Goal: Information Seeking & Learning: Learn about a topic

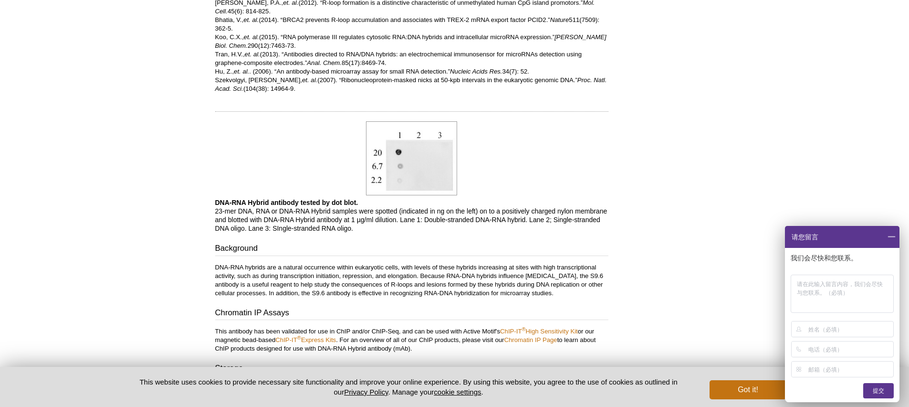
scroll to position [644, 0]
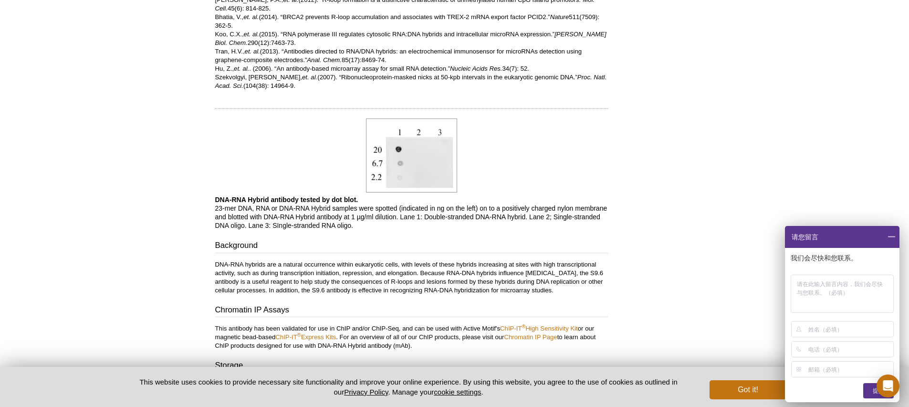
click at [518, 188] on div at bounding box center [411, 155] width 393 height 79
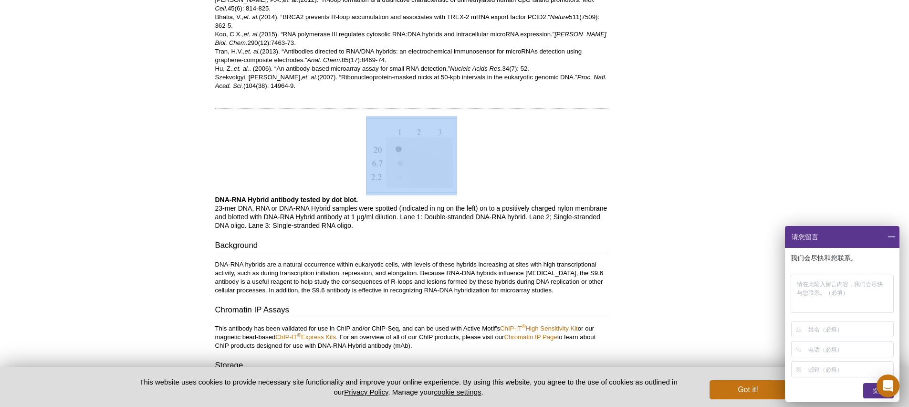
click at [518, 188] on div at bounding box center [411, 155] width 393 height 79
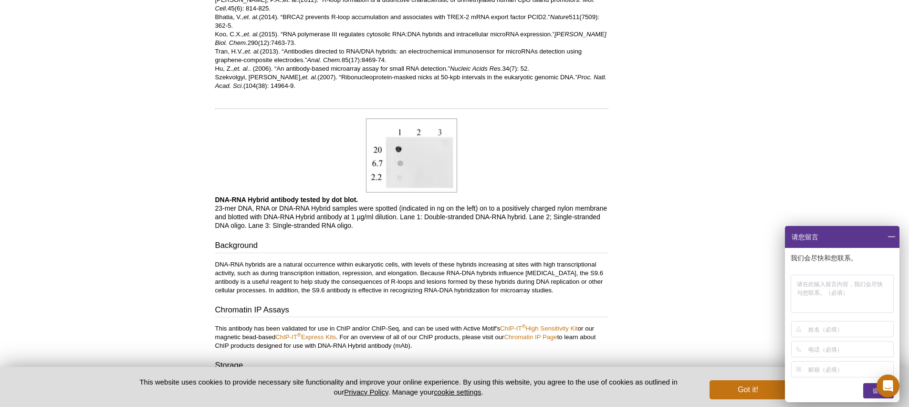
click at [508, 206] on p "DNA-RNA Hybrid antibody tested by dot blot. 23-mer DNA, RNA or DNA-RNA Hybrid s…" at bounding box center [411, 212] width 393 height 34
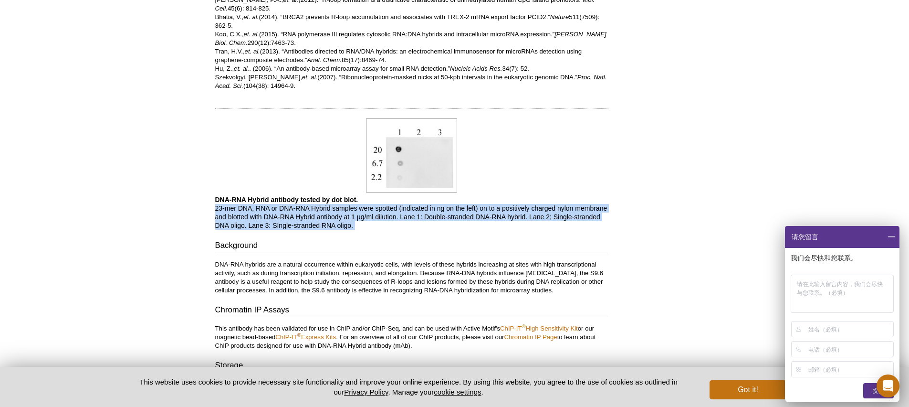
click at [508, 206] on p "DNA-RNA Hybrid antibody tested by dot blot. 23-mer DNA, RNA or DNA-RNA Hybrid s…" at bounding box center [411, 212] width 393 height 34
click at [508, 213] on p "DNA-RNA Hybrid antibody tested by dot blot. 23-mer DNA, RNA or DNA-RNA Hybrid s…" at bounding box center [411, 212] width 393 height 34
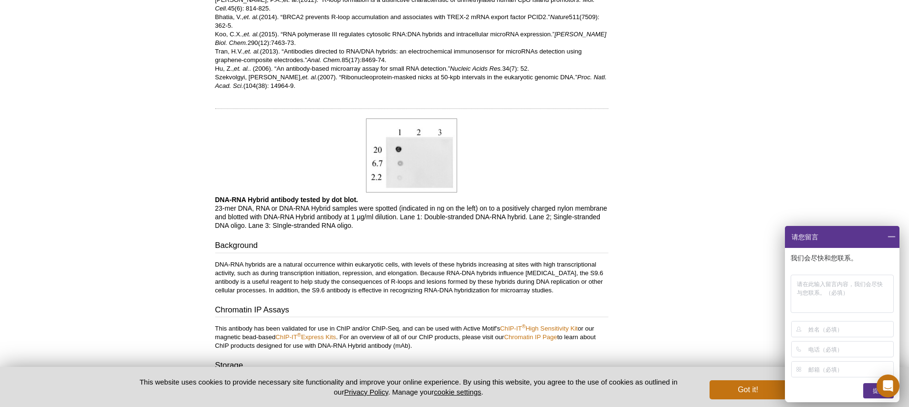
click at [460, 218] on p "DNA-RNA Hybrid antibody tested by dot blot. 23-mer DNA, RNA or DNA-RNA Hybrid s…" at bounding box center [411, 212] width 393 height 34
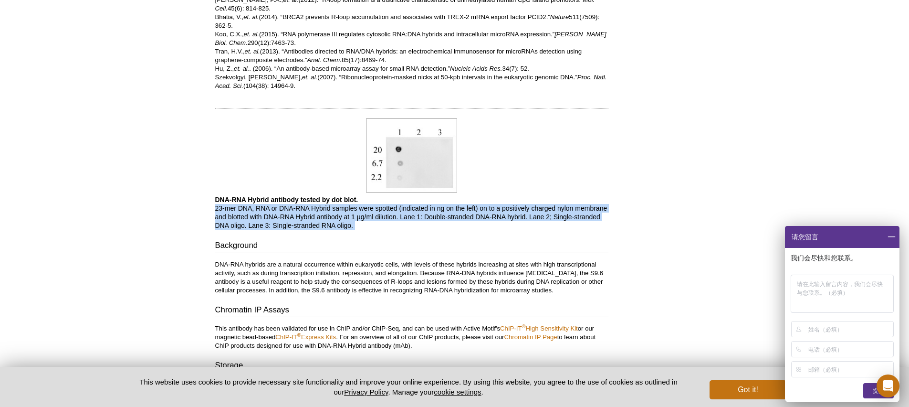
click at [460, 218] on p "DNA-RNA Hybrid antibody tested by dot blot. 23-mer DNA, RNA or DNA-RNA Hybrid s…" at bounding box center [411, 212] width 393 height 34
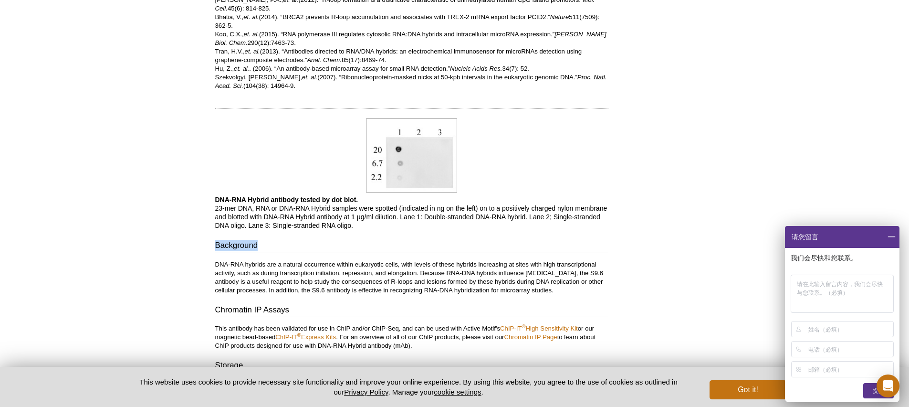
click at [429, 208] on p "DNA-RNA Hybrid antibody tested by dot blot. 23-mer DNA, RNA or DNA-RNA Hybrid s…" at bounding box center [411, 212] width 393 height 34
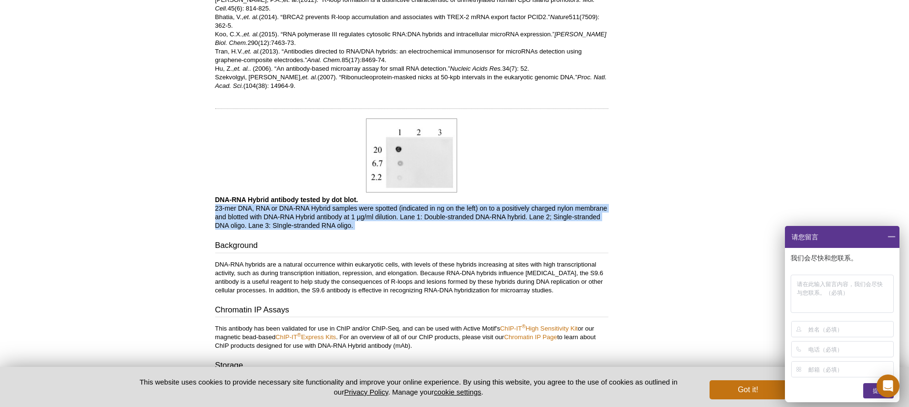
click at [429, 208] on p "DNA-RNA Hybrid antibody tested by dot blot. 23-mer DNA, RNA or DNA-RNA Hybrid s…" at bounding box center [411, 212] width 393 height 34
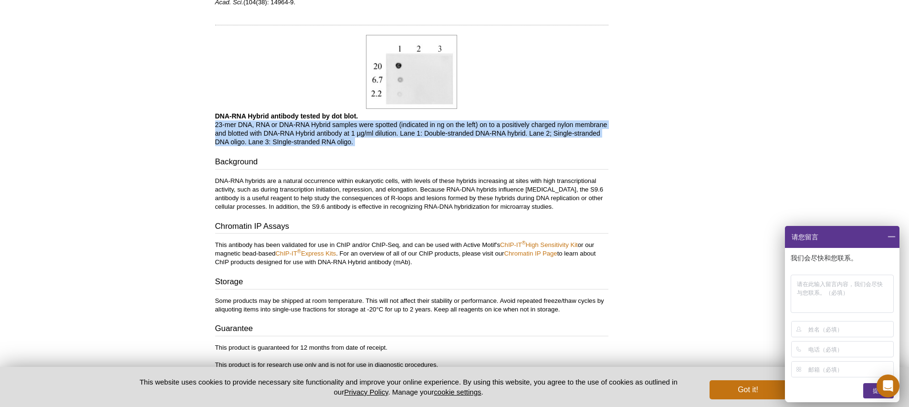
scroll to position [732, 0]
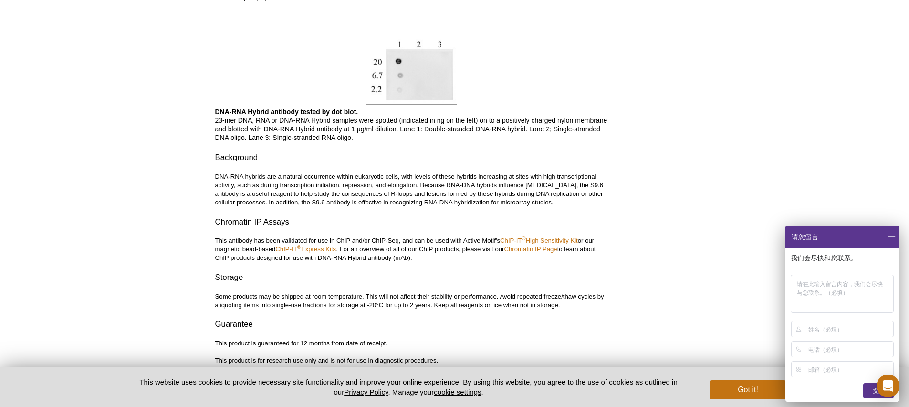
click at [893, 240] on span at bounding box center [891, 237] width 16 height 22
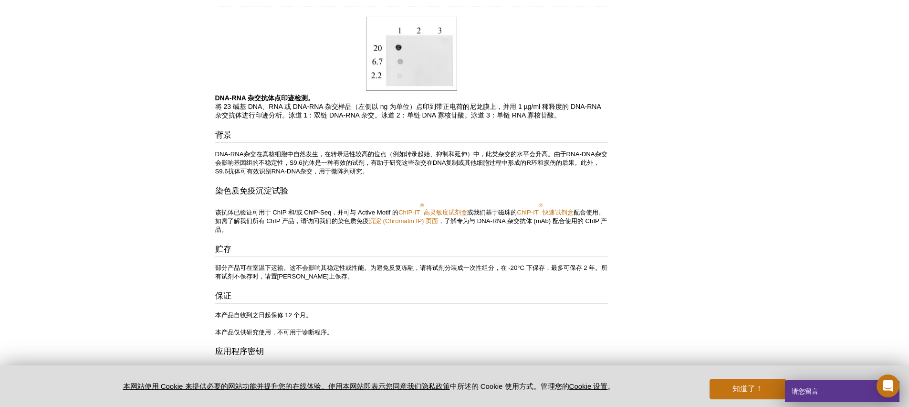
scroll to position [749, 0]
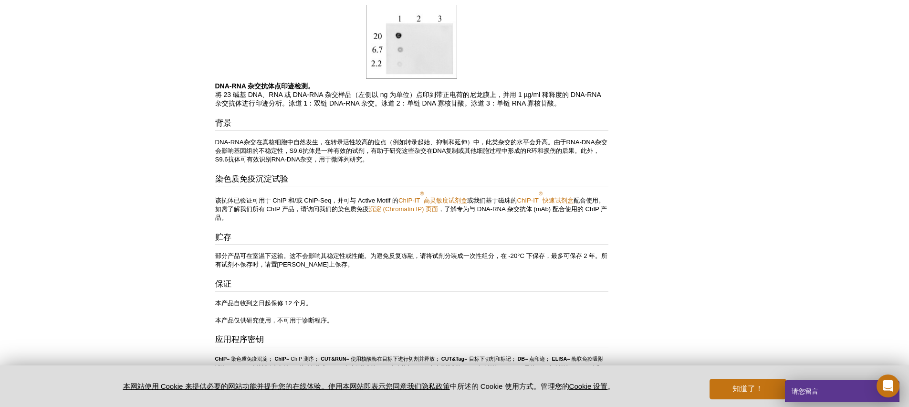
click at [326, 91] on font "将 23 碱基 DNA、RNA 或 DNA-RNA 杂交样品（左侧以 ng 为单位）点印到带正电荷的尼龙膜上，并用 1 µg/ml 稀释度的 DNA-RNA …" at bounding box center [408, 99] width 386 height 16
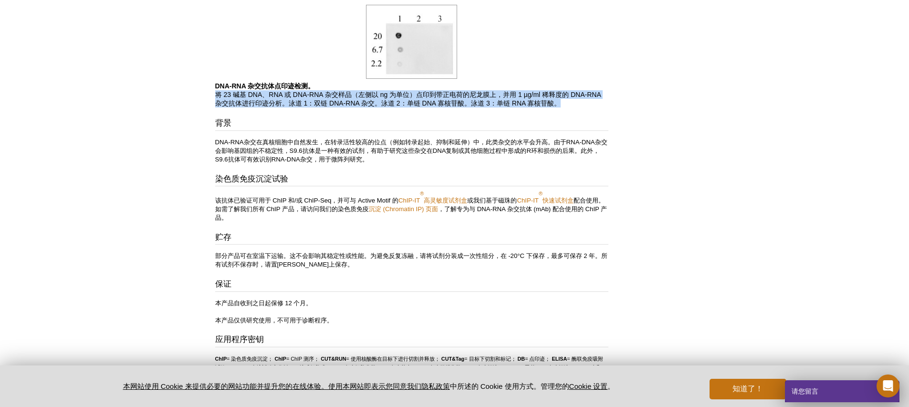
click at [326, 91] on font "将 23 碱基 DNA、RNA 或 DNA-RNA 杂交样品（左侧以 ng 为单位）点印到带正电荷的尼龙膜上，并用 1 µg/ml 稀释度的 DNA-RNA …" at bounding box center [408, 99] width 386 height 16
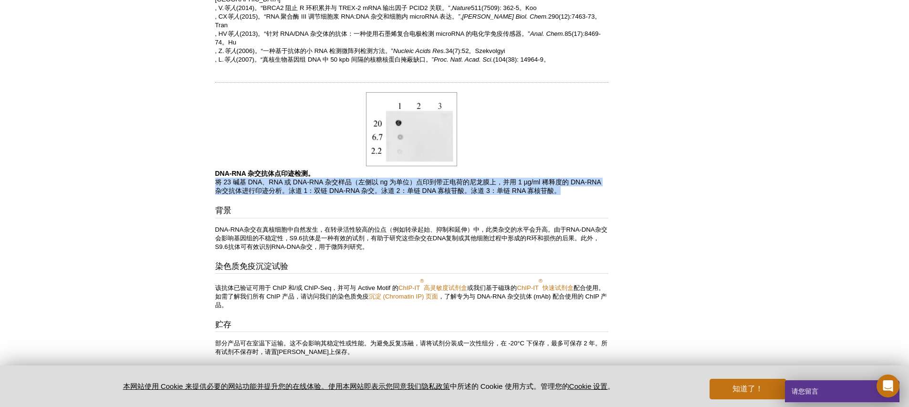
scroll to position [661, 0]
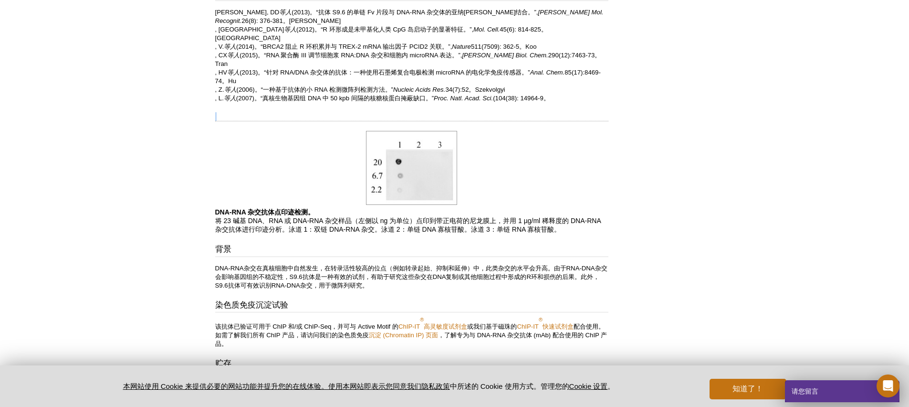
scroll to position [629, 0]
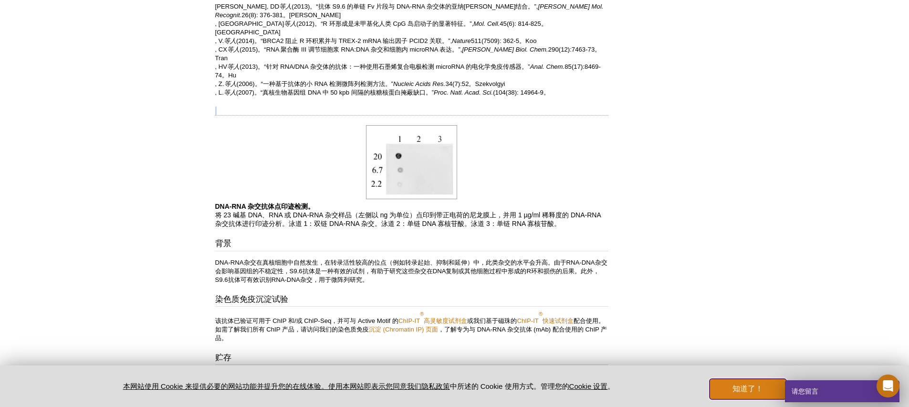
click at [758, 392] on font "知道了！" at bounding box center [748, 388] width 31 height 8
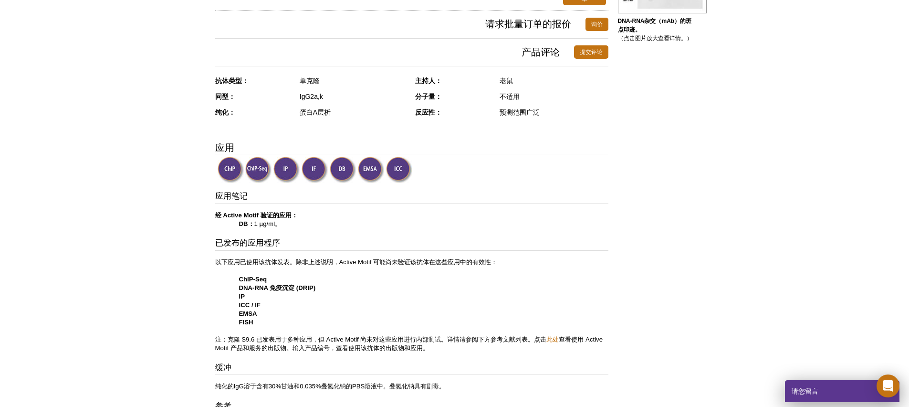
scroll to position [211, 0]
click at [231, 175] on img at bounding box center [231, 170] width 26 height 26
click at [234, 168] on img at bounding box center [231, 170] width 26 height 26
click at [276, 168] on img at bounding box center [286, 170] width 26 height 26
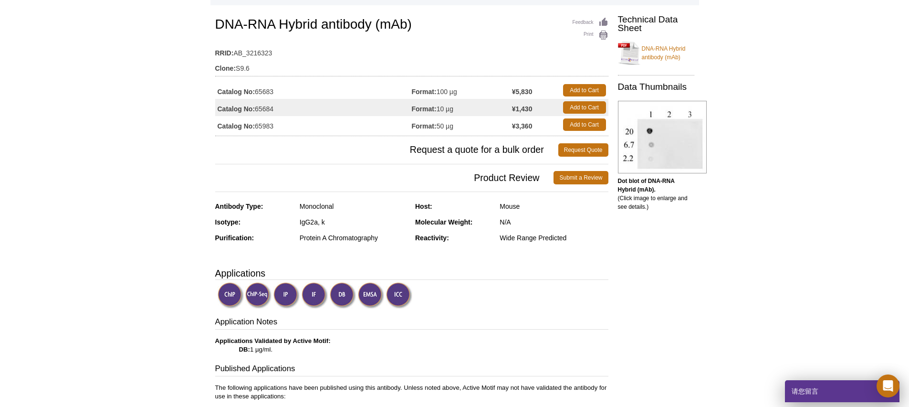
scroll to position [0, 0]
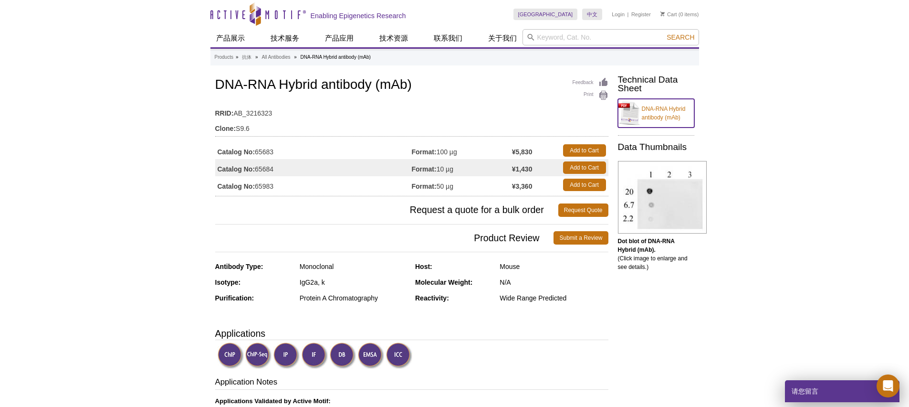
click at [625, 115] on link "DNA-RNA Hybrid antibody (mAb)" at bounding box center [656, 113] width 76 height 29
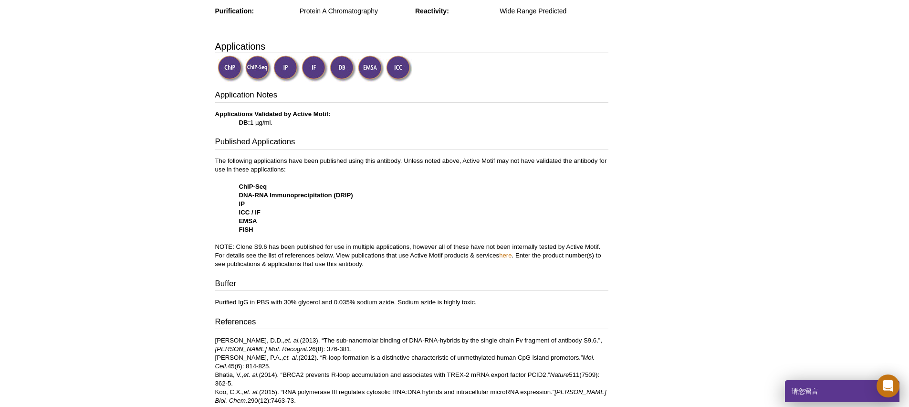
scroll to position [288, 0]
click at [311, 226] on p "The following applications have been published using this antibody. Unless note…" at bounding box center [411, 212] width 393 height 112
click at [329, 260] on p "The following applications have been published using this antibody. Unless note…" at bounding box center [411, 212] width 393 height 112
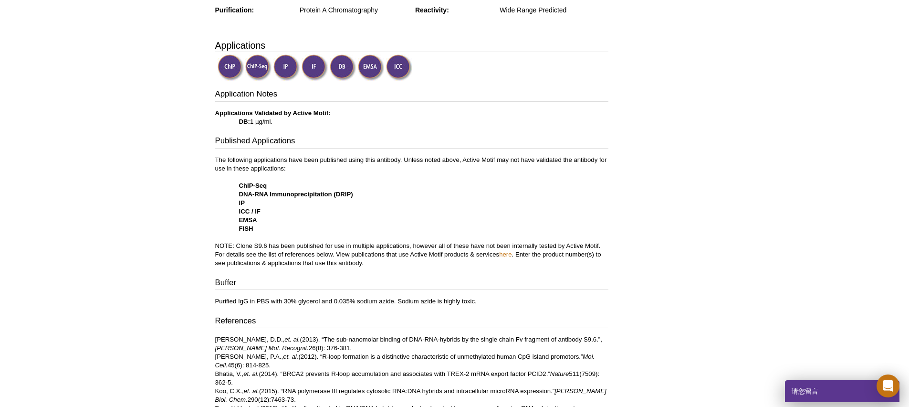
click at [329, 260] on p "The following applications have been published using this antibody. Unless note…" at bounding box center [411, 212] width 393 height 112
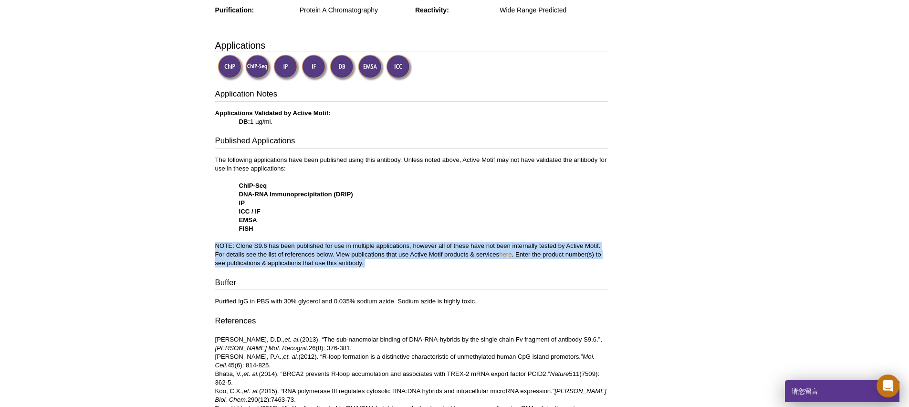
click at [329, 260] on p "The following applications have been published using this antibody. Unless note…" at bounding box center [411, 212] width 393 height 112
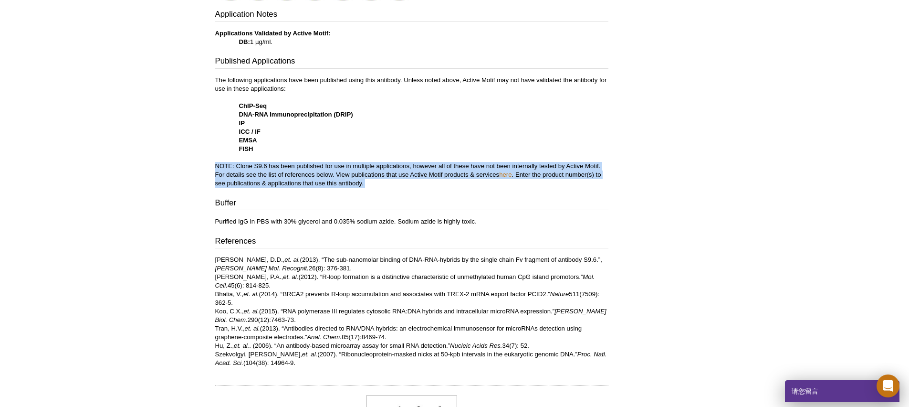
scroll to position [375, 0]
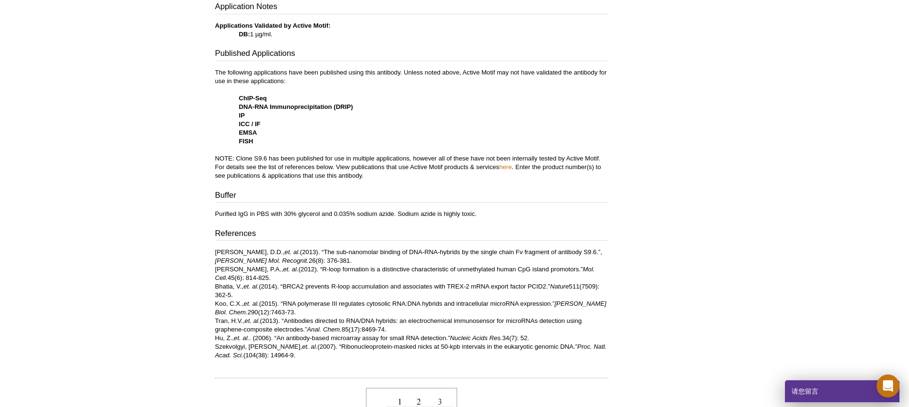
click at [328, 260] on p "[PERSON_NAME], D.D., et. al. (2013). “The sub-nanomolar binding of DNA-RNA-hybr…" at bounding box center [411, 304] width 393 height 112
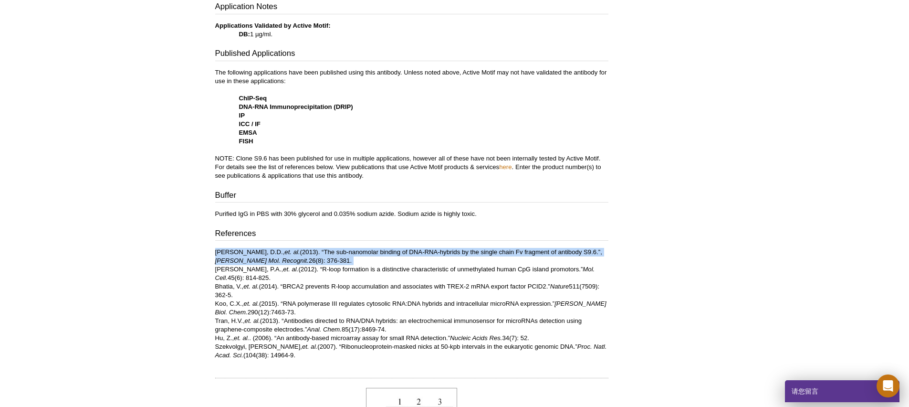
click at [328, 260] on p "[PERSON_NAME], D.D., et. al. (2013). “The sub-nanomolar binding of DNA-RNA-hybr…" at bounding box center [411, 304] width 393 height 112
click at [352, 242] on div "Application Notes Applications Validated by Active Motif: DB: 1 µg/ml. Publishe…" at bounding box center [411, 180] width 393 height 358
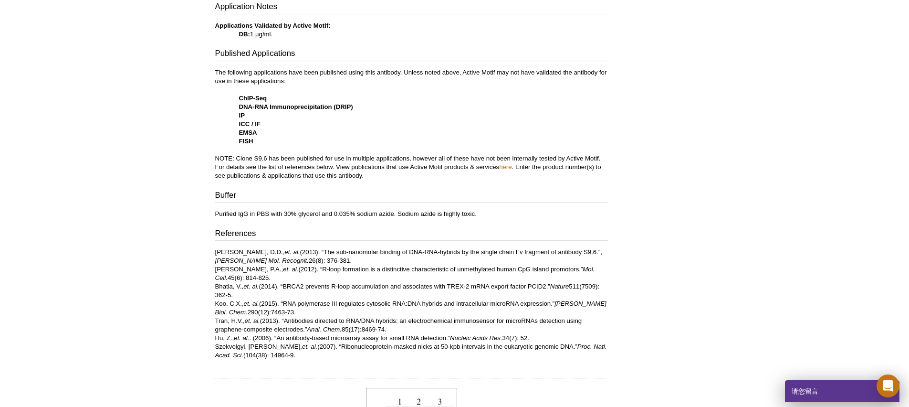
click at [308, 265] on p "[PERSON_NAME], D.D., et. al. (2013). “The sub-nanomolar binding of DNA-RNA-hybr…" at bounding box center [411, 304] width 393 height 112
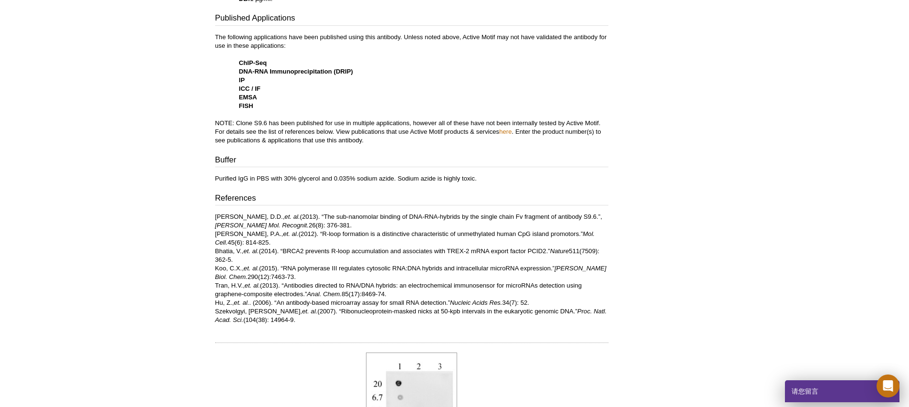
scroll to position [415, 0]
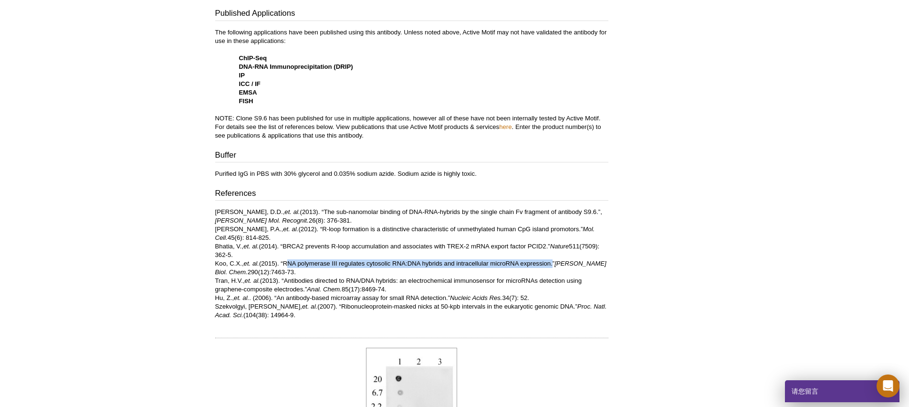
drag, startPoint x: 287, startPoint y: 263, endPoint x: 555, endPoint y: 264, distance: 268.2
click at [555, 264] on p "[PERSON_NAME], D.D., et. al. (2013). “The sub-nanomolar binding of DNA-RNA-hybr…" at bounding box center [411, 264] width 393 height 112
copy p "RNA polymerase III regulates cytosolic RNA:DNA hybrids and intracellular microR…"
click at [432, 207] on div "Application Notes Applications Validated by Active Motif: DB: 1 µg/ml. Publishe…" at bounding box center [411, 140] width 393 height 358
click at [294, 253] on p "[PERSON_NAME], D.D., et. al. (2013). “The sub-nanomolar binding of DNA-RNA-hybr…" at bounding box center [411, 264] width 393 height 112
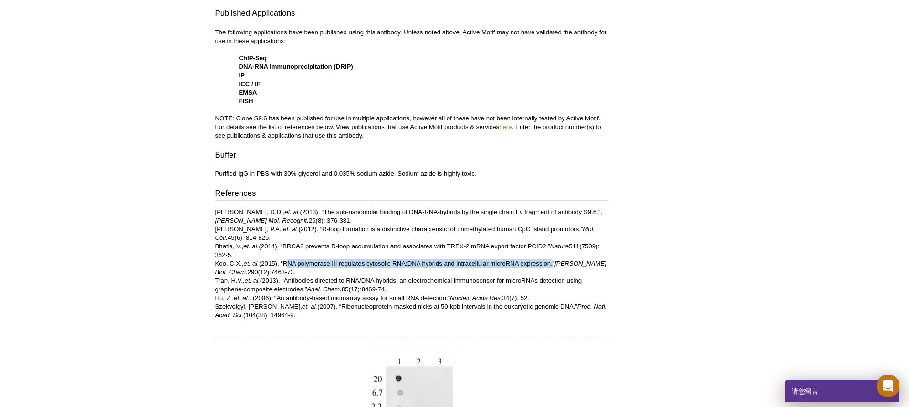
drag, startPoint x: 287, startPoint y: 263, endPoint x: 555, endPoint y: 262, distance: 267.7
click at [555, 262] on p "[PERSON_NAME], D.D., et. al. (2013). “The sub-nanomolar binding of DNA-RNA-hybr…" at bounding box center [411, 264] width 393 height 112
copy p "RNA polymerase III regulates cytosolic RNA:DNA hybrids and intracellular microR…"
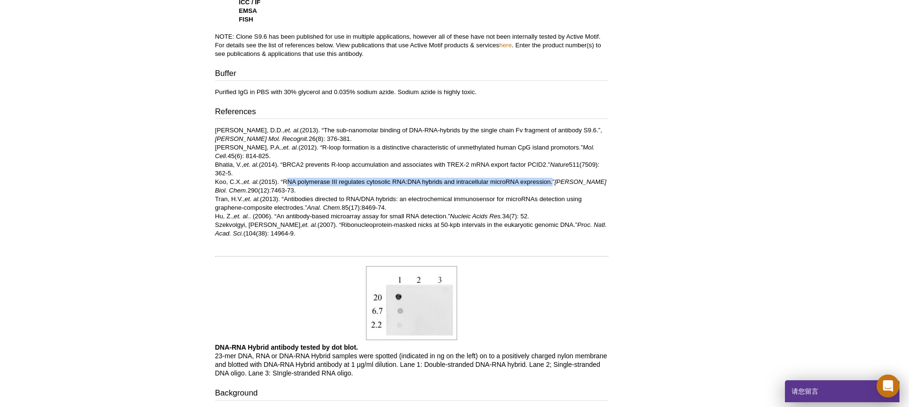
scroll to position [503, 0]
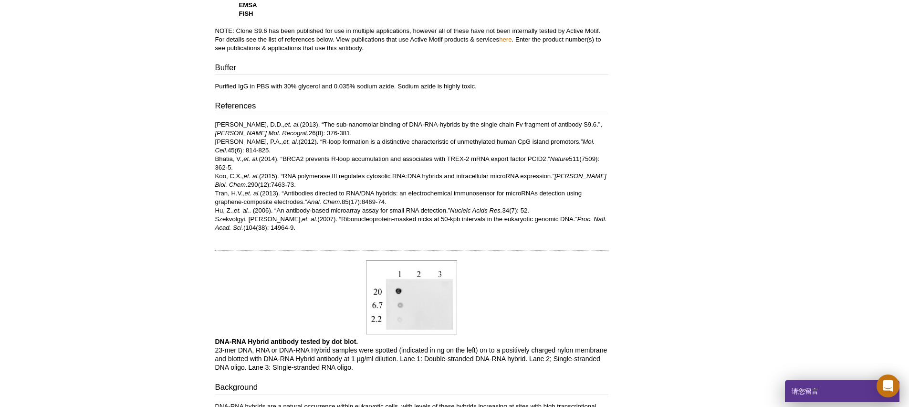
click at [445, 211] on p "[PERSON_NAME], D.D., et. al. (2013). “The sub-nanomolar binding of DNA-RNA-hybr…" at bounding box center [411, 176] width 393 height 112
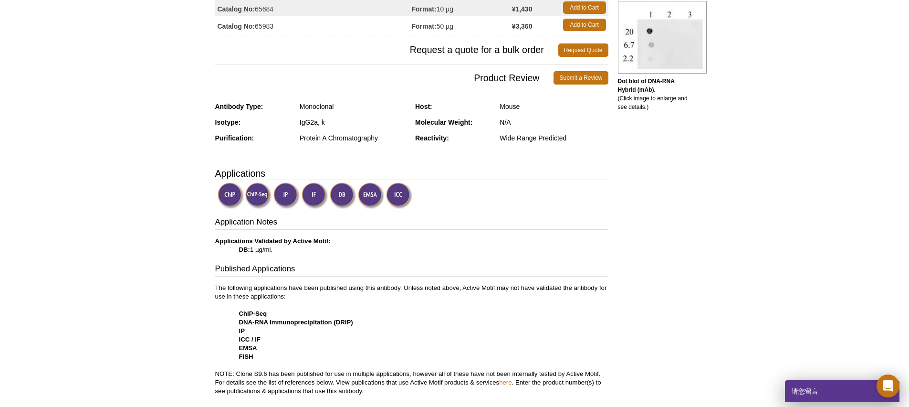
scroll to position [0, 0]
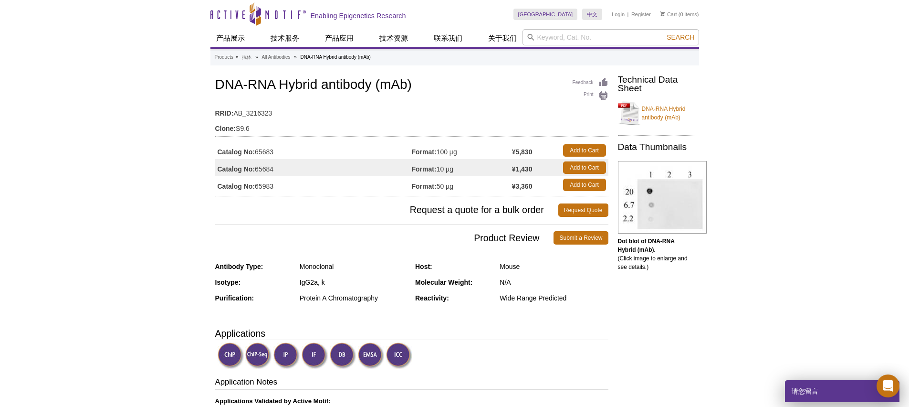
drag, startPoint x: 213, startPoint y: 83, endPoint x: 372, endPoint y: 87, distance: 159.0
copy h1 "DNA-RNA Hybrid antibody"
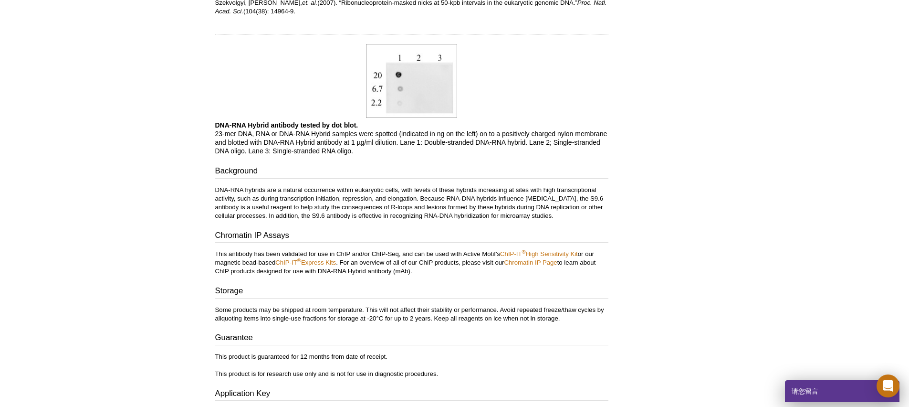
scroll to position [726, 0]
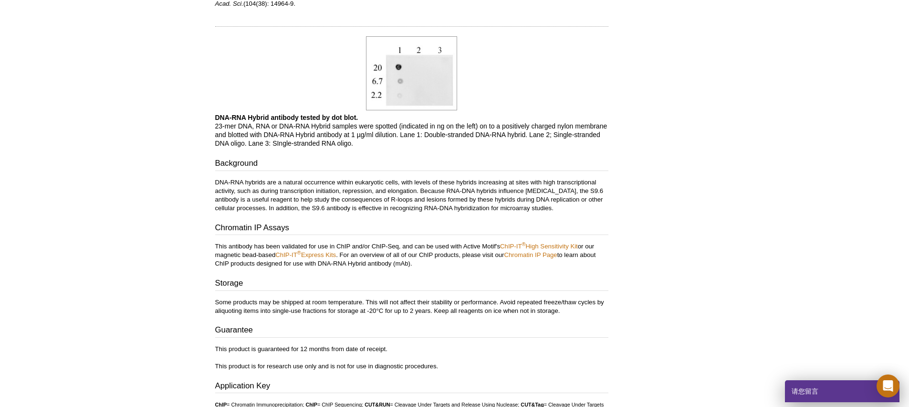
click at [310, 185] on p "DNA-RNA hybrids are a natural occurrence within eukaryotic cells, with levels o…" at bounding box center [411, 195] width 393 height 34
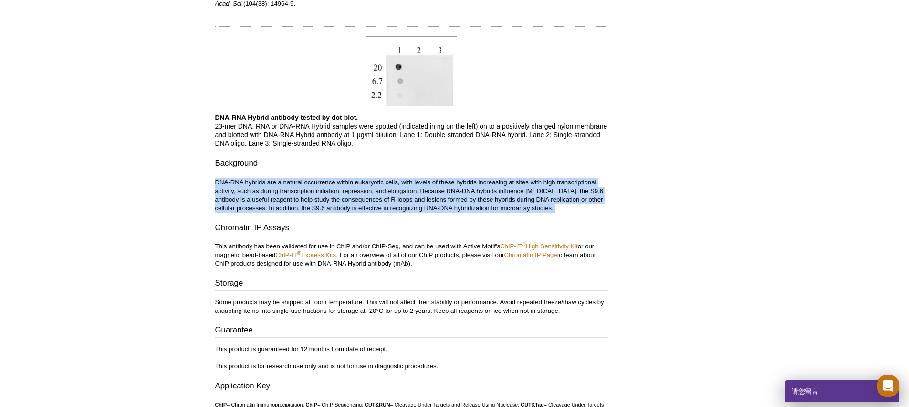
click at [310, 185] on p "DNA-RNA hybrids are a natural occurrence within eukaryotic cells, with levels o…" at bounding box center [411, 195] width 393 height 34
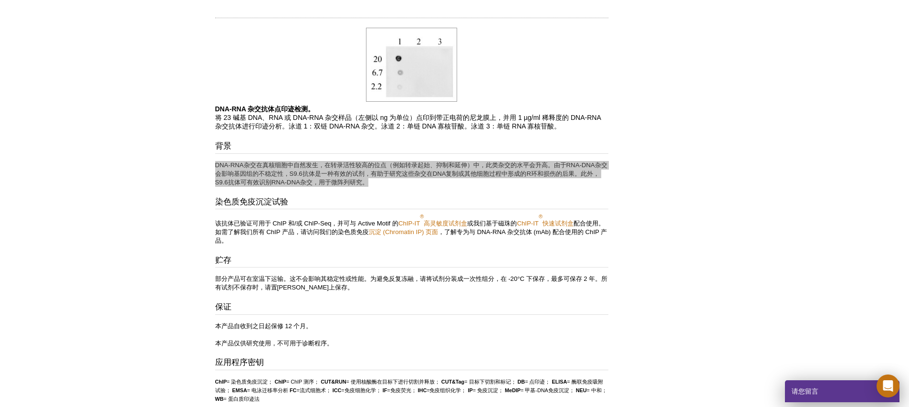
scroll to position [735, 0]
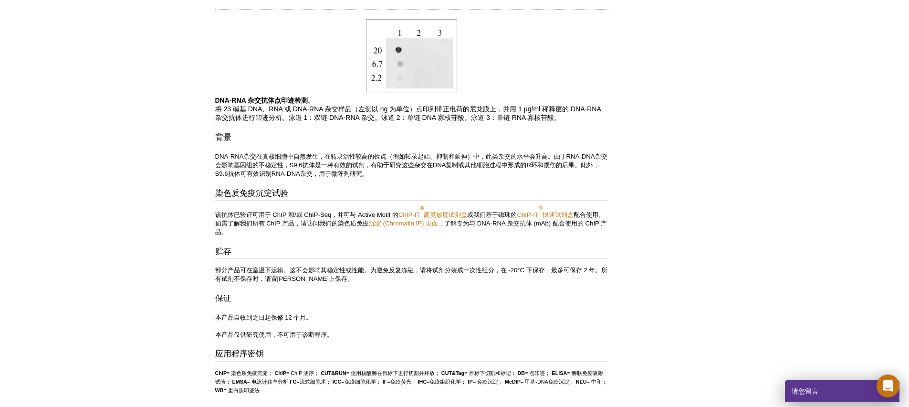
click at [343, 152] on p "DNA-RNA杂交在真核细胞中自然发生，在转录活性较高的位点（例如转录起始、抑制和延伸）中，此类杂交的水平会升高。由于RNA-DNA杂交会影响基因组的不稳定性…" at bounding box center [411, 165] width 393 height 26
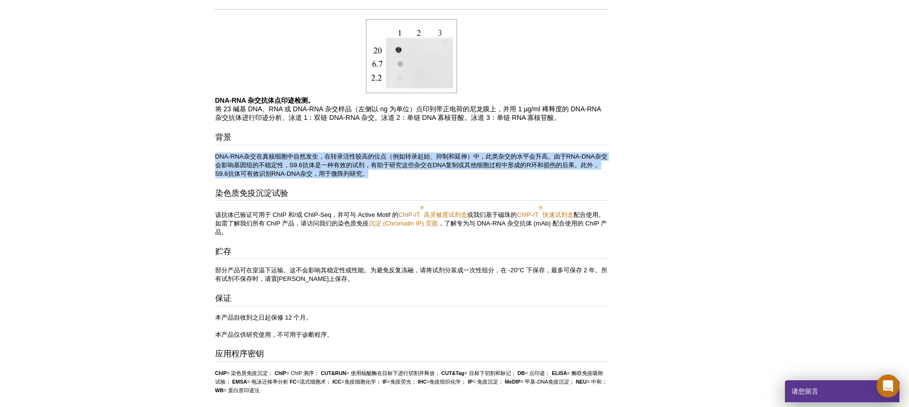
click at [343, 152] on p "DNA-RNA杂交在真核细胞中自然发生，在转录活性较高的位点（例如转录起始、抑制和延伸）中，此类杂交的水平会升高。由于RNA-DNA杂交会影响基因组的不稳定性…" at bounding box center [411, 165] width 393 height 26
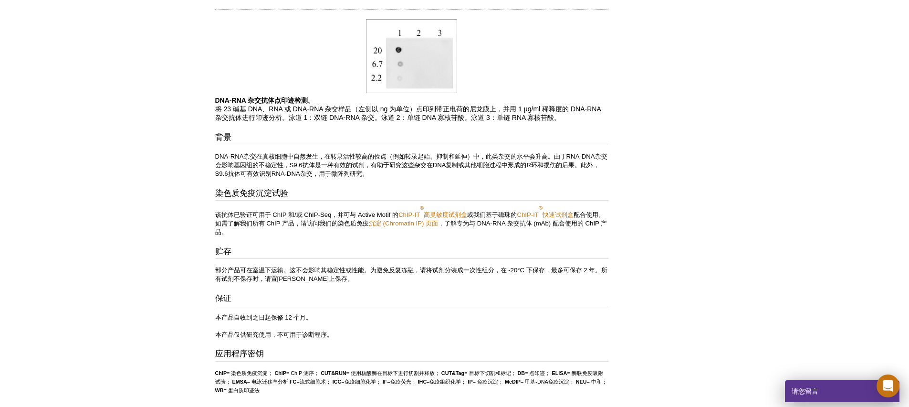
click at [324, 266] on p "部分产品可在室温下运输。这不会影响其稳定性或性能。为避免反复冻融，请将试剂分装成一次性组分，在 -20°C 下保存，最多可保存 2 年。所有试剂不保存时，请置…" at bounding box center [411, 274] width 393 height 17
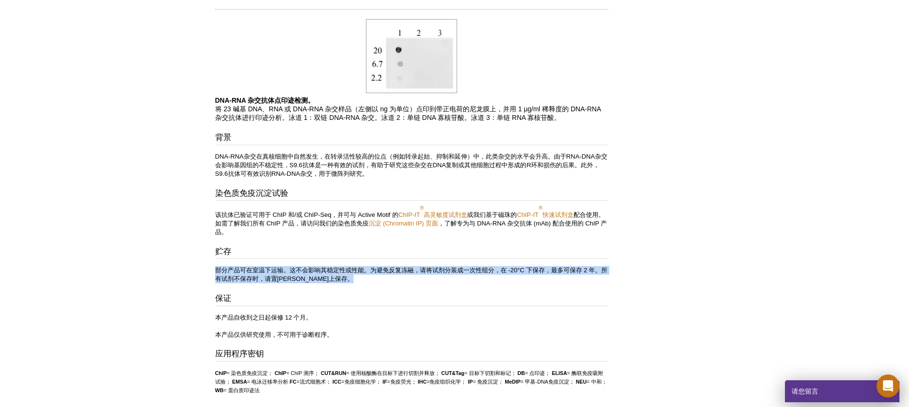
click at [324, 266] on p "部分产品可在室温下运输。这不会影响其稳定性或性能。为避免反复冻融，请将试剂分装成一次性组分，在 -20°C 下保存，最多可保存 2 年。所有试剂不保存时，请置…" at bounding box center [411, 274] width 393 height 17
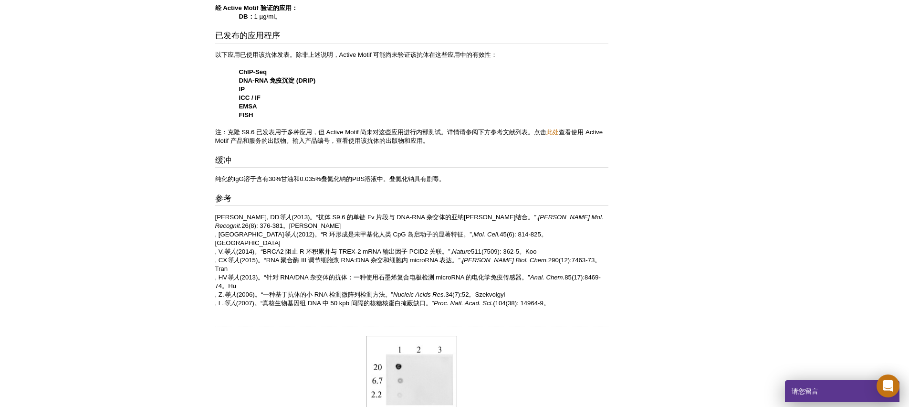
scroll to position [426, 0]
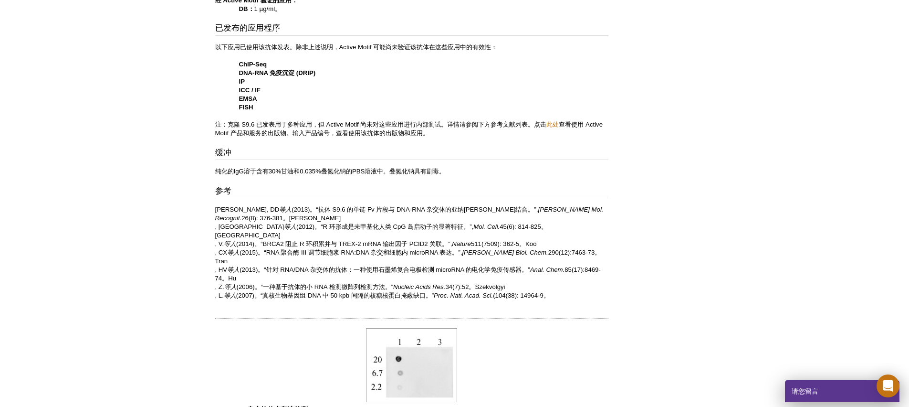
click at [339, 223] on font "(2012)。“R 环形成是未甲基化人类 CpG 岛启动子的显著特征。”," at bounding box center [384, 226] width 177 height 7
